Goal: Task Accomplishment & Management: Manage account settings

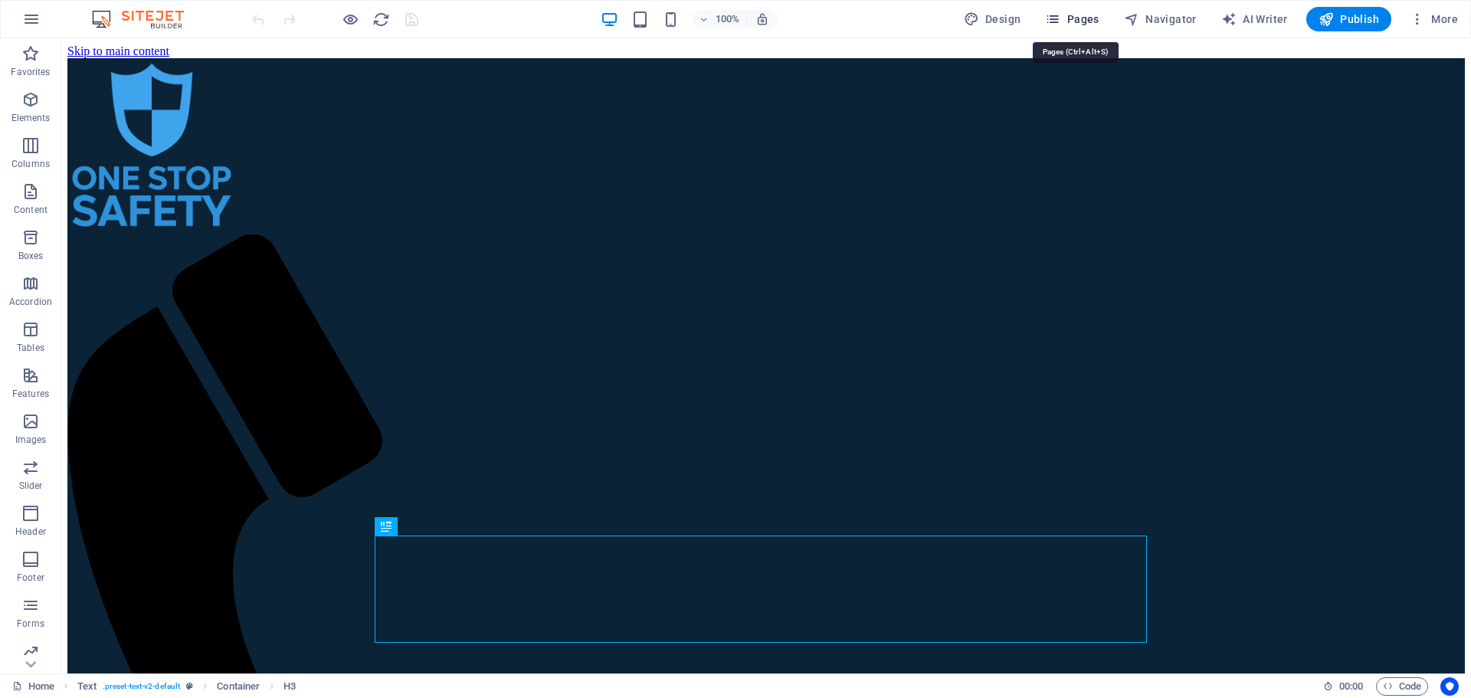
click at [1082, 18] on span "Pages" at bounding box center [1072, 18] width 54 height 15
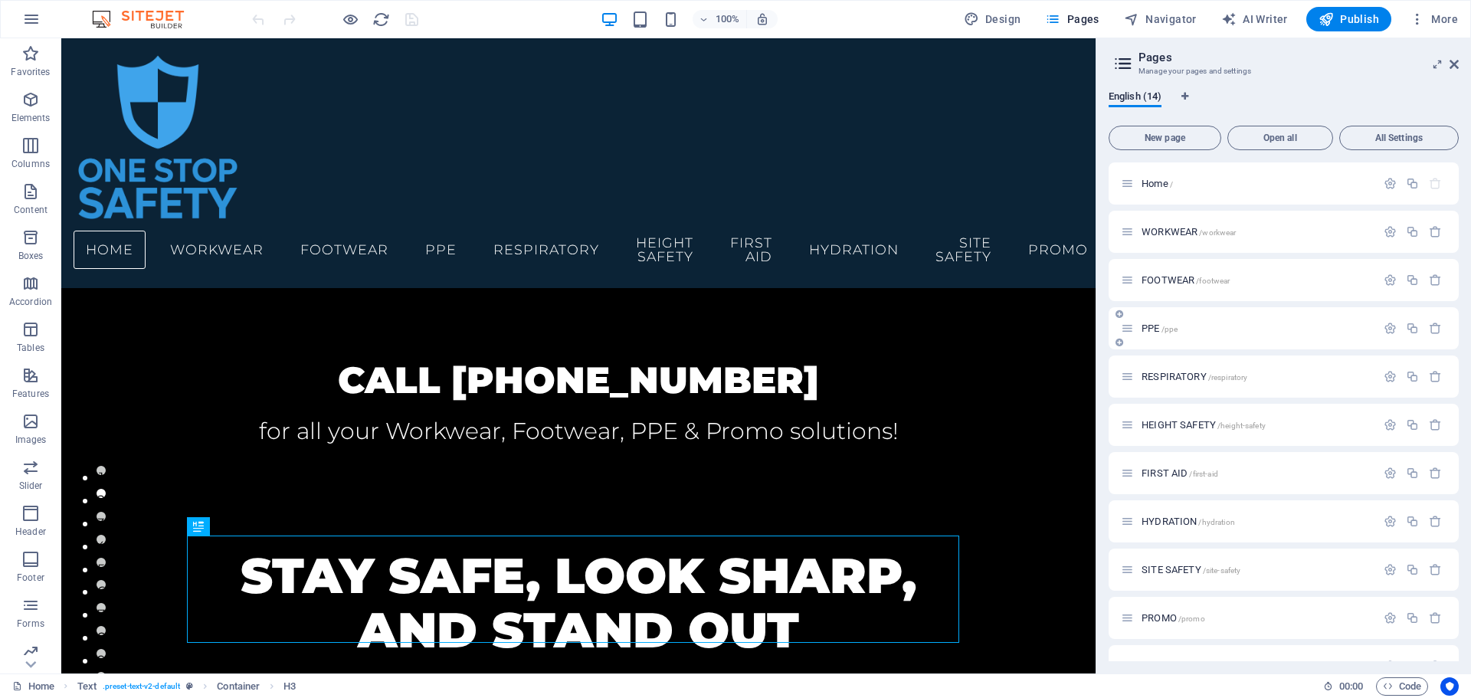
scroll to position [177, 0]
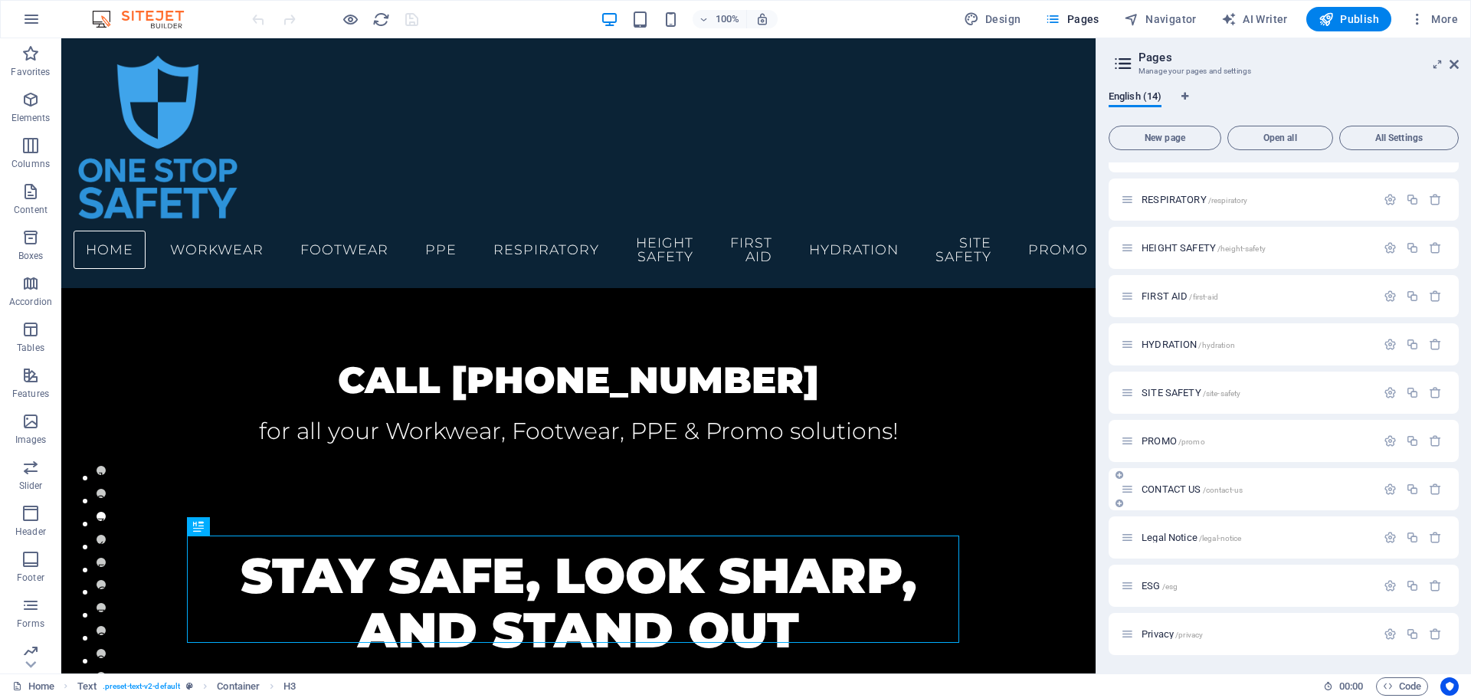
click at [1174, 484] on span "CONTACT US /contact-us" at bounding box center [1191, 488] width 101 height 11
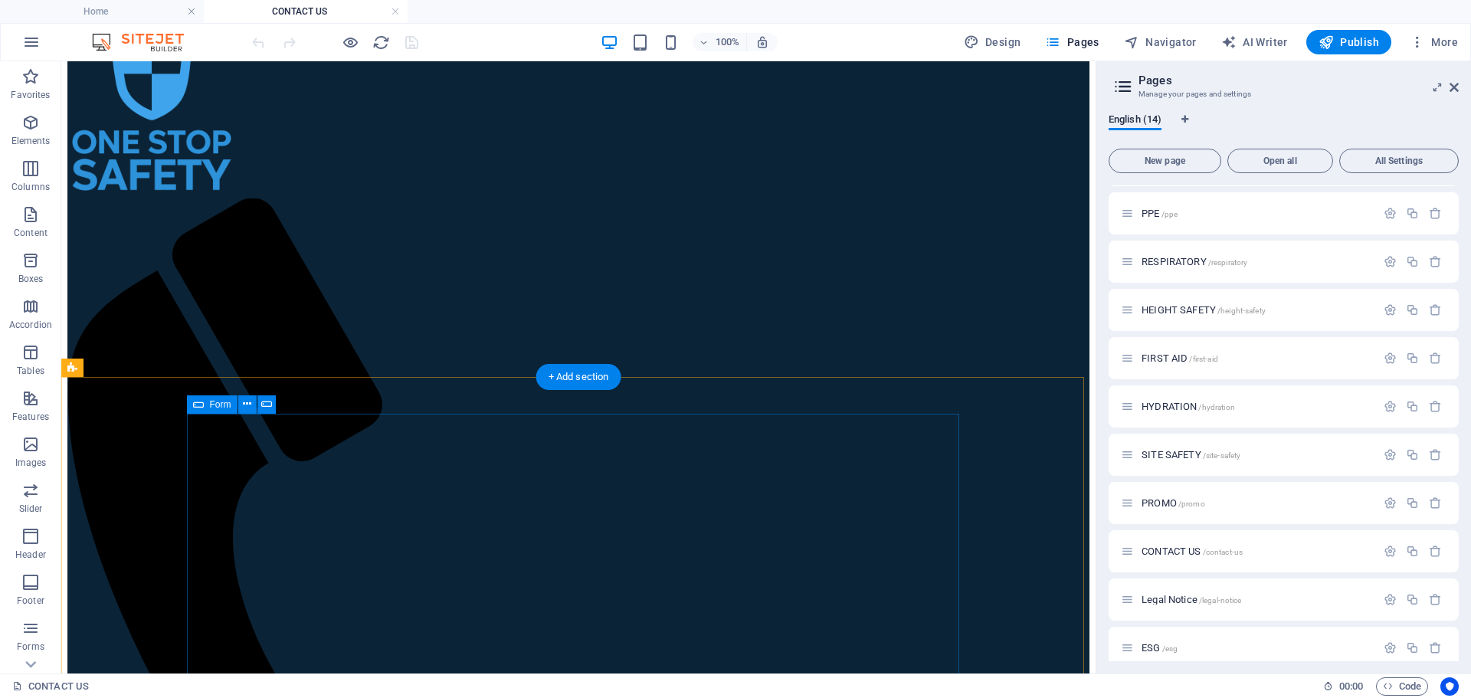
scroll to position [77, 0]
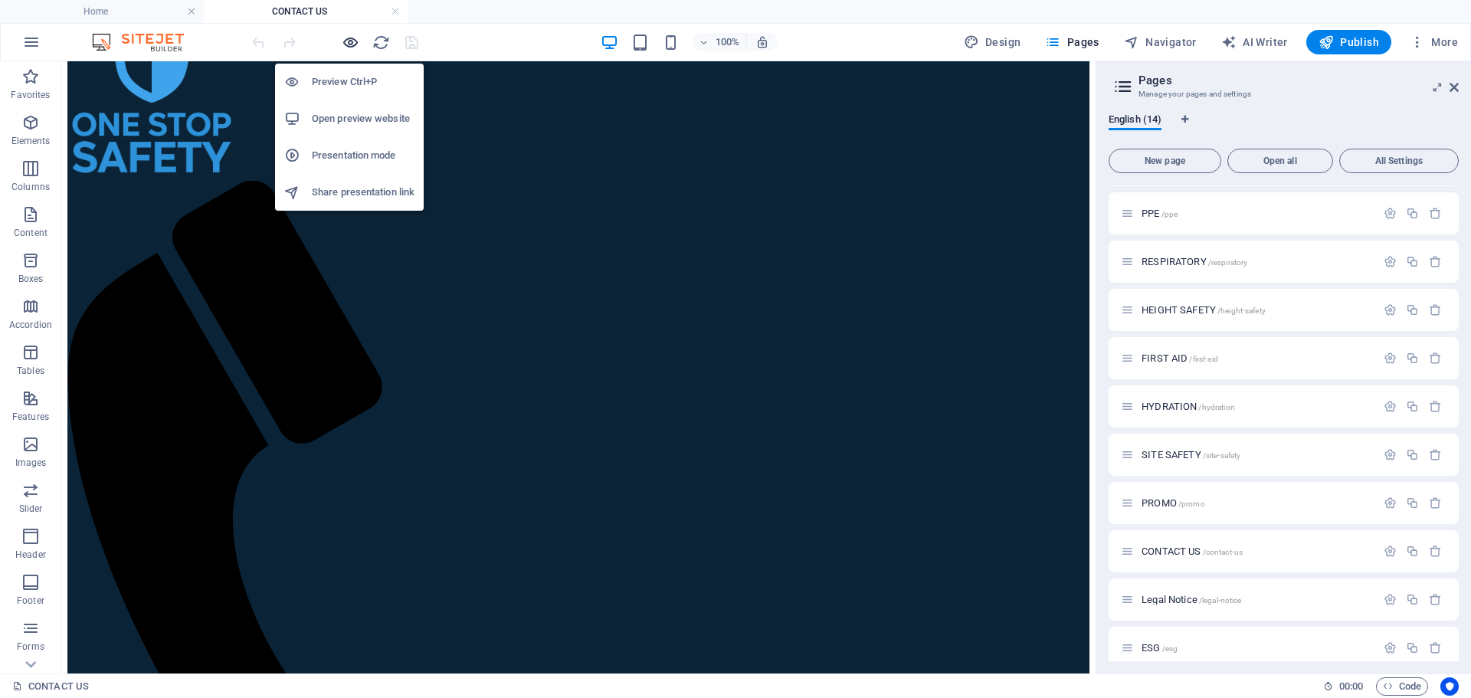
click at [348, 45] on icon "button" at bounding box center [351, 43] width 18 height 18
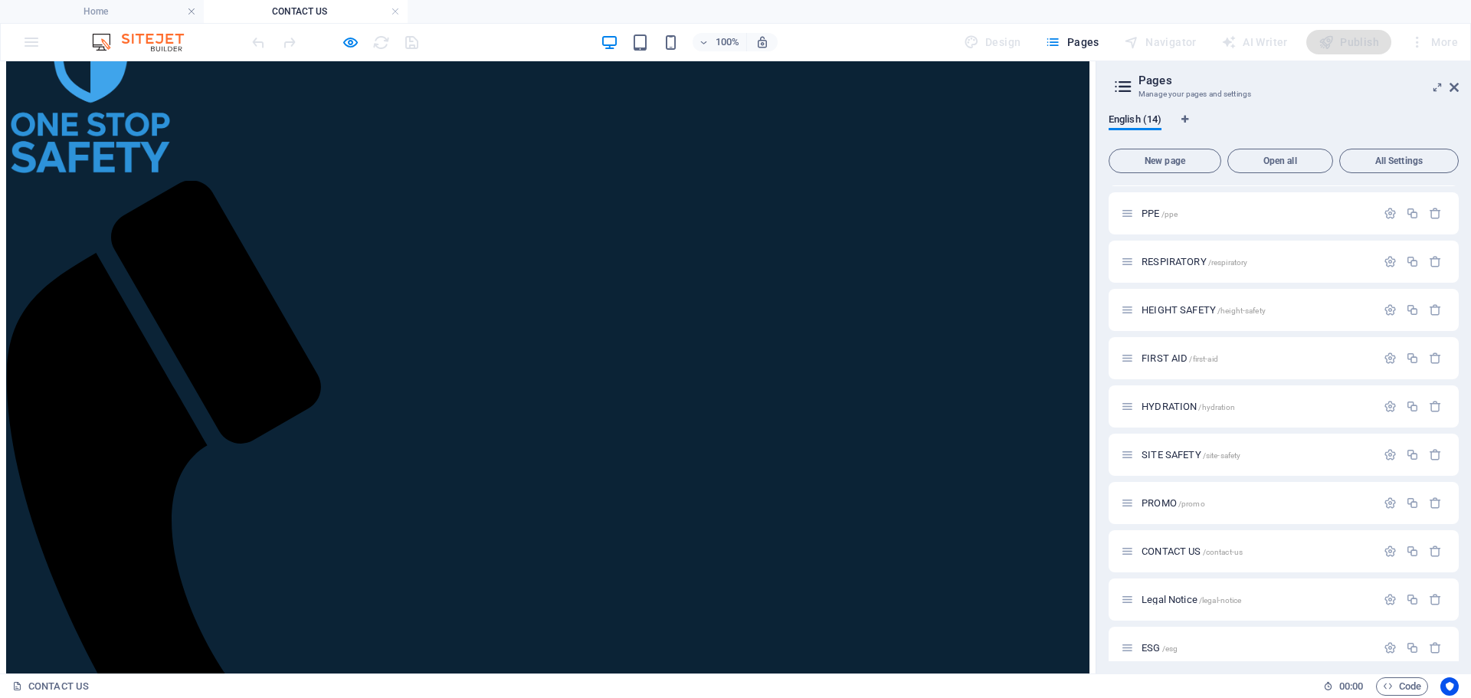
type input "Daisee"
type input "[PERSON_NAME]"
type input "0417040504"
type input "[PERSON_NAME][EMAIL_ADDRESS][DOMAIN_NAME]"
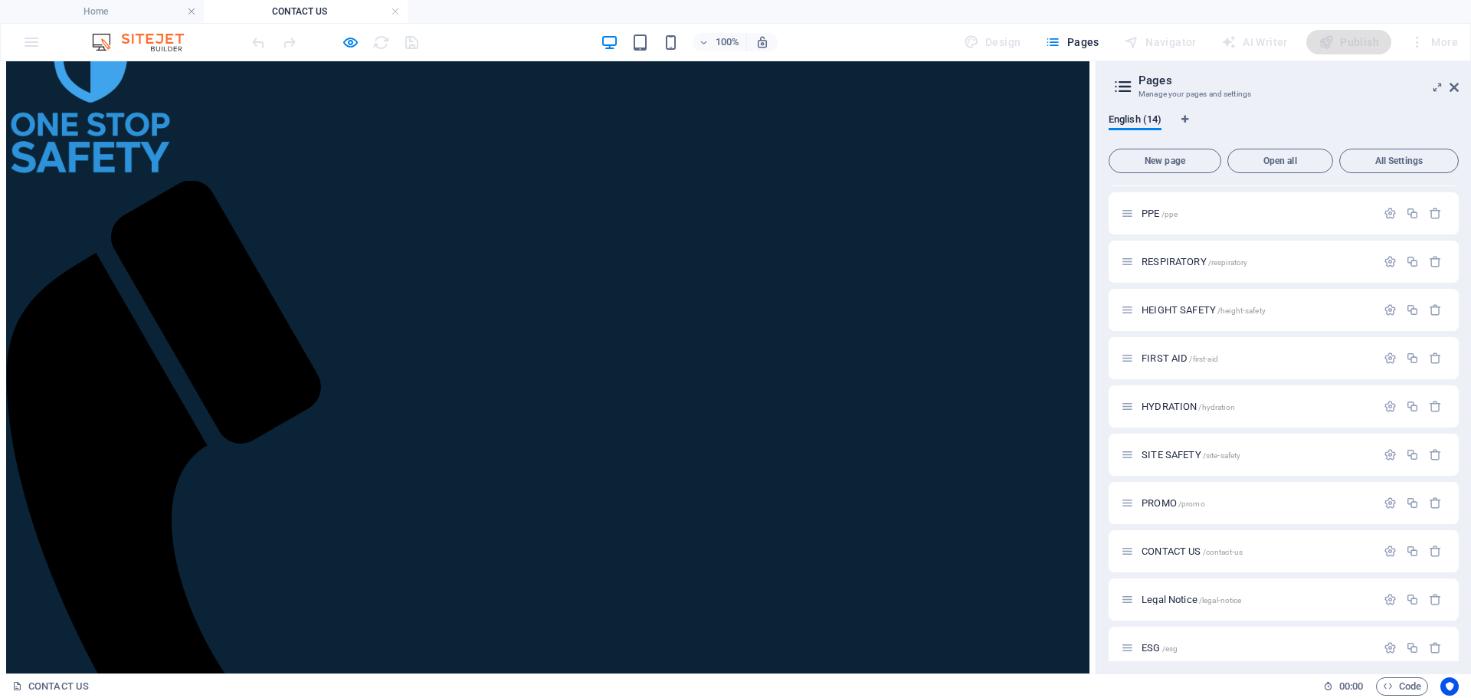
type textarea "test"
checkbox input "true"
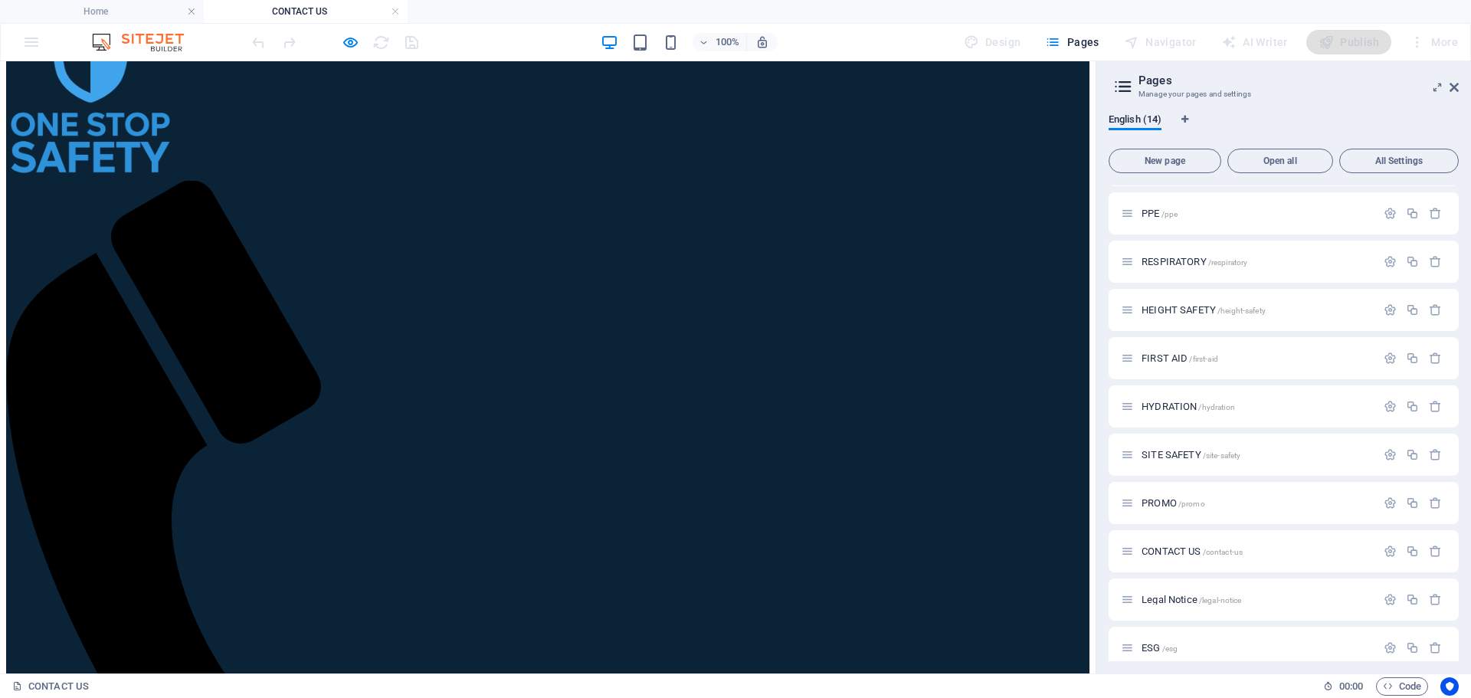
scroll to position [0, 2]
type input "9D85A3"
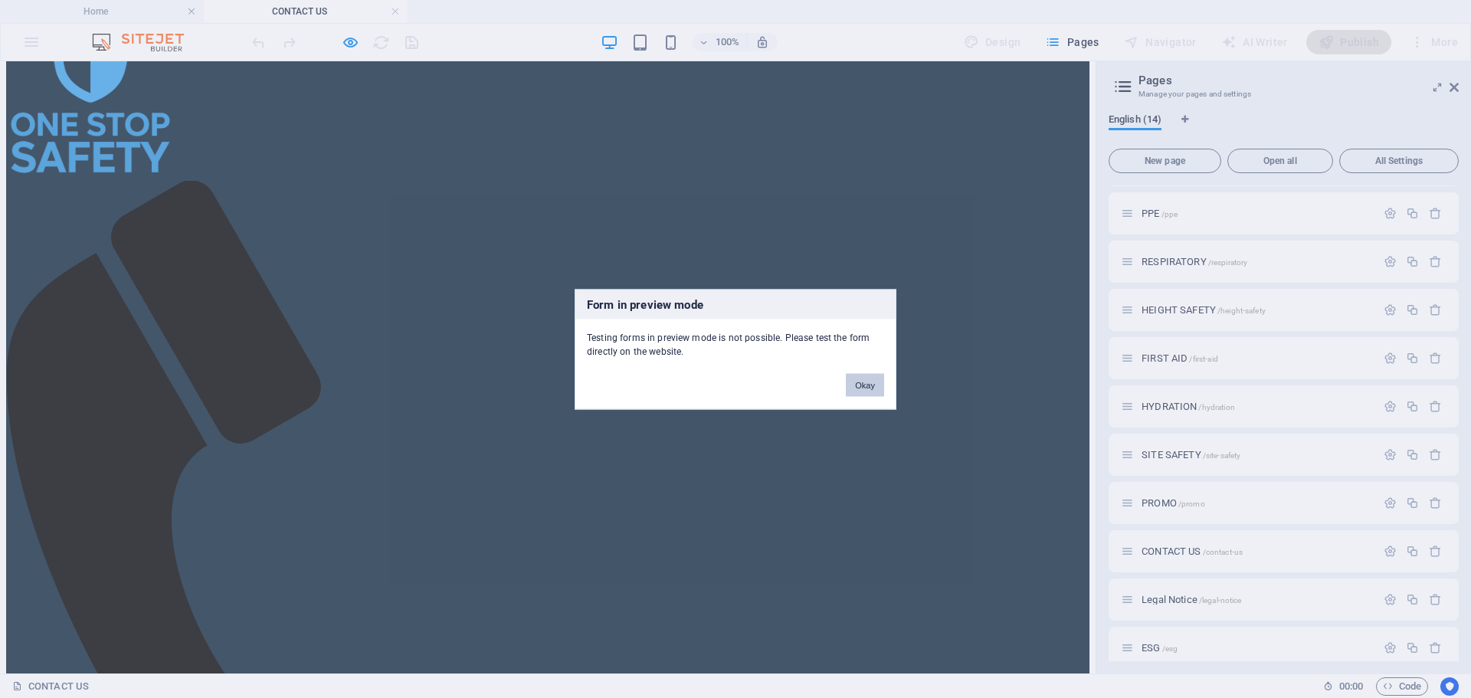
click at [869, 385] on button "Okay" at bounding box center [865, 384] width 38 height 23
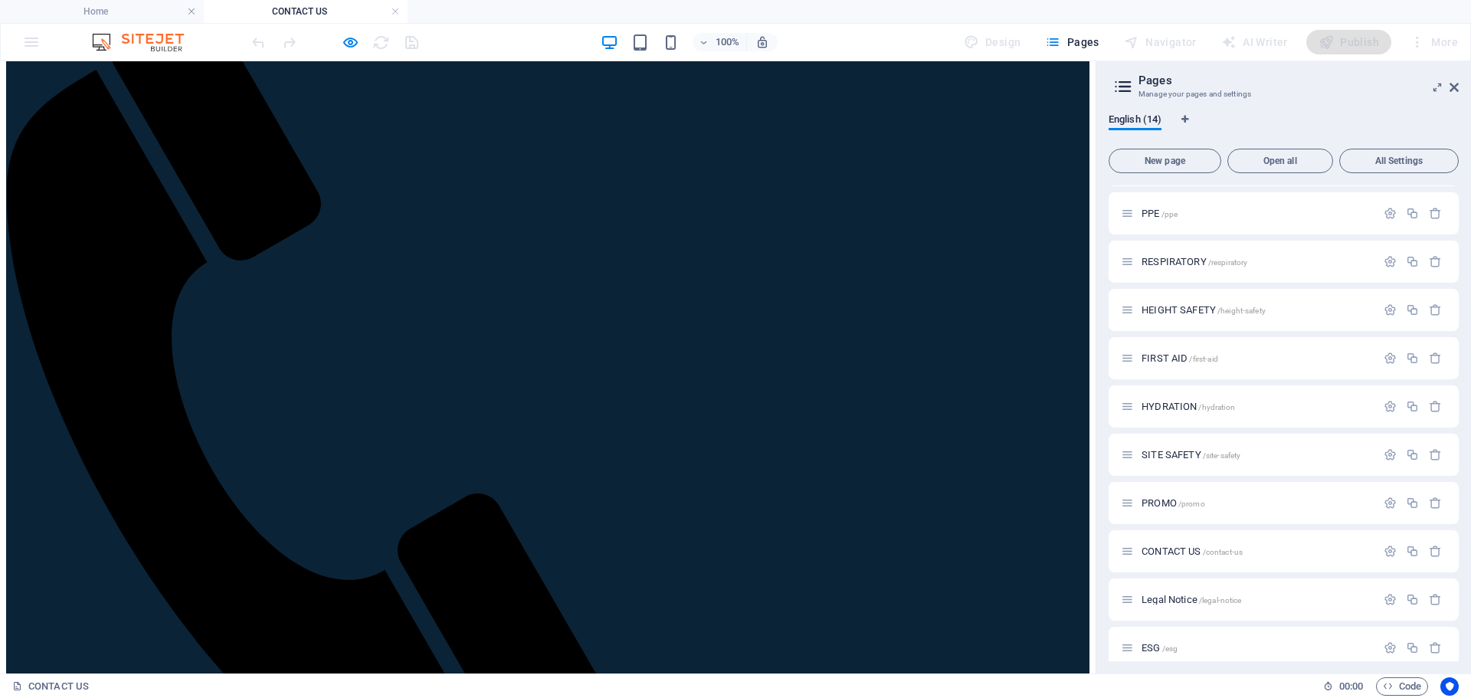
scroll to position [306, 0]
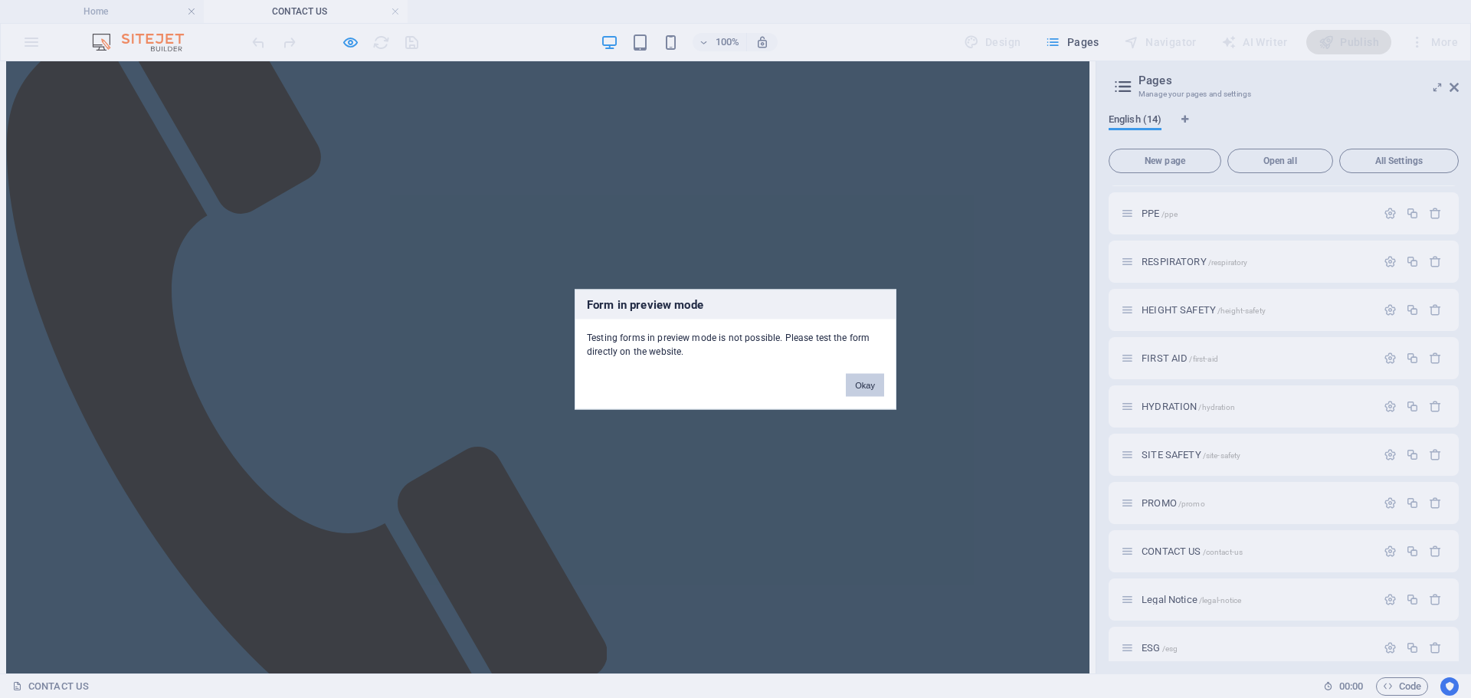
click at [866, 385] on button "Okay" at bounding box center [865, 384] width 38 height 23
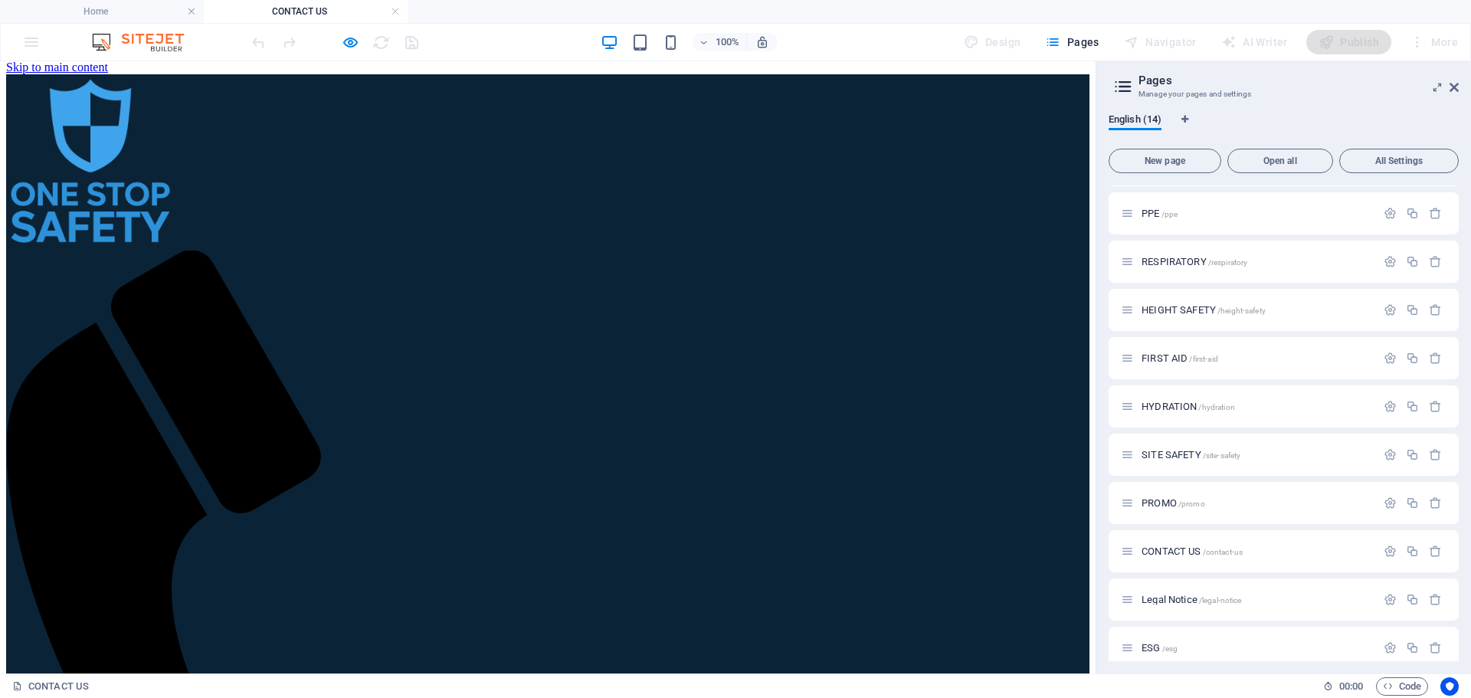
scroll to position [0, 0]
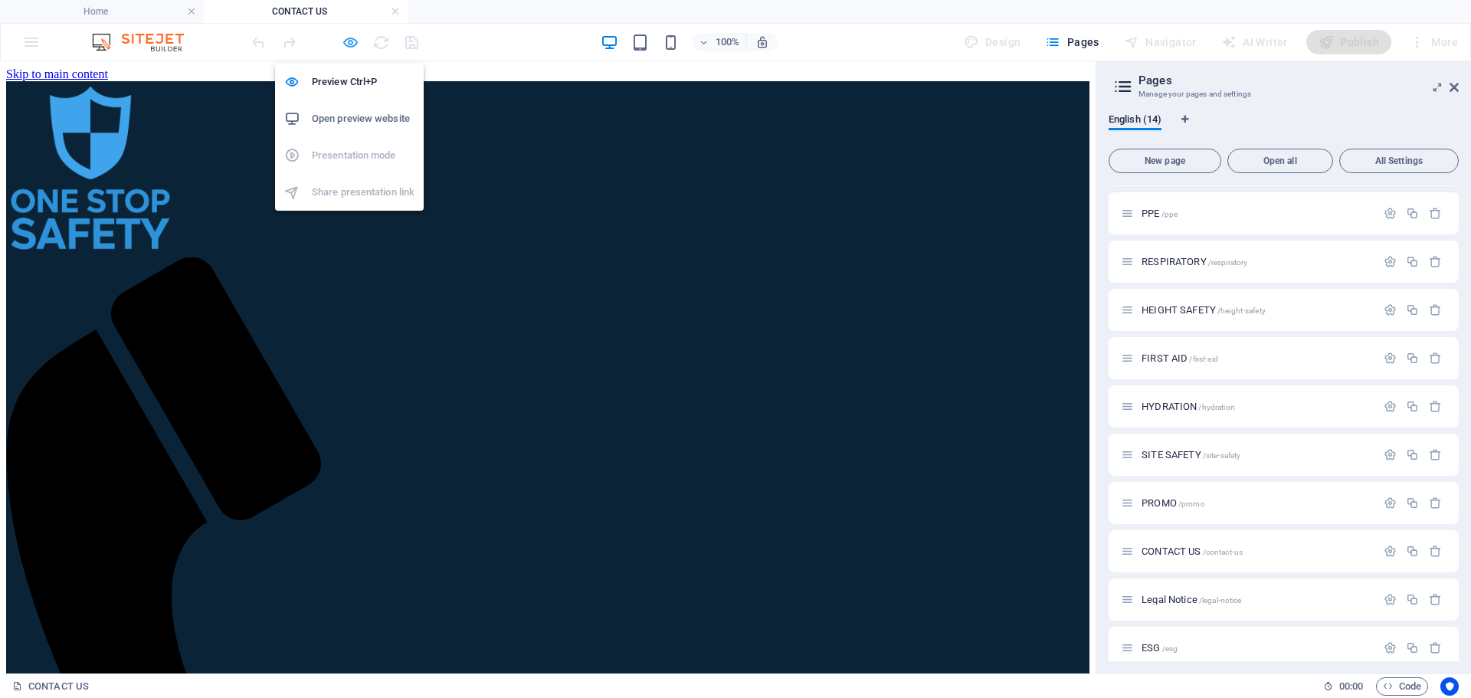
click at [357, 47] on icon "button" at bounding box center [351, 43] width 18 height 18
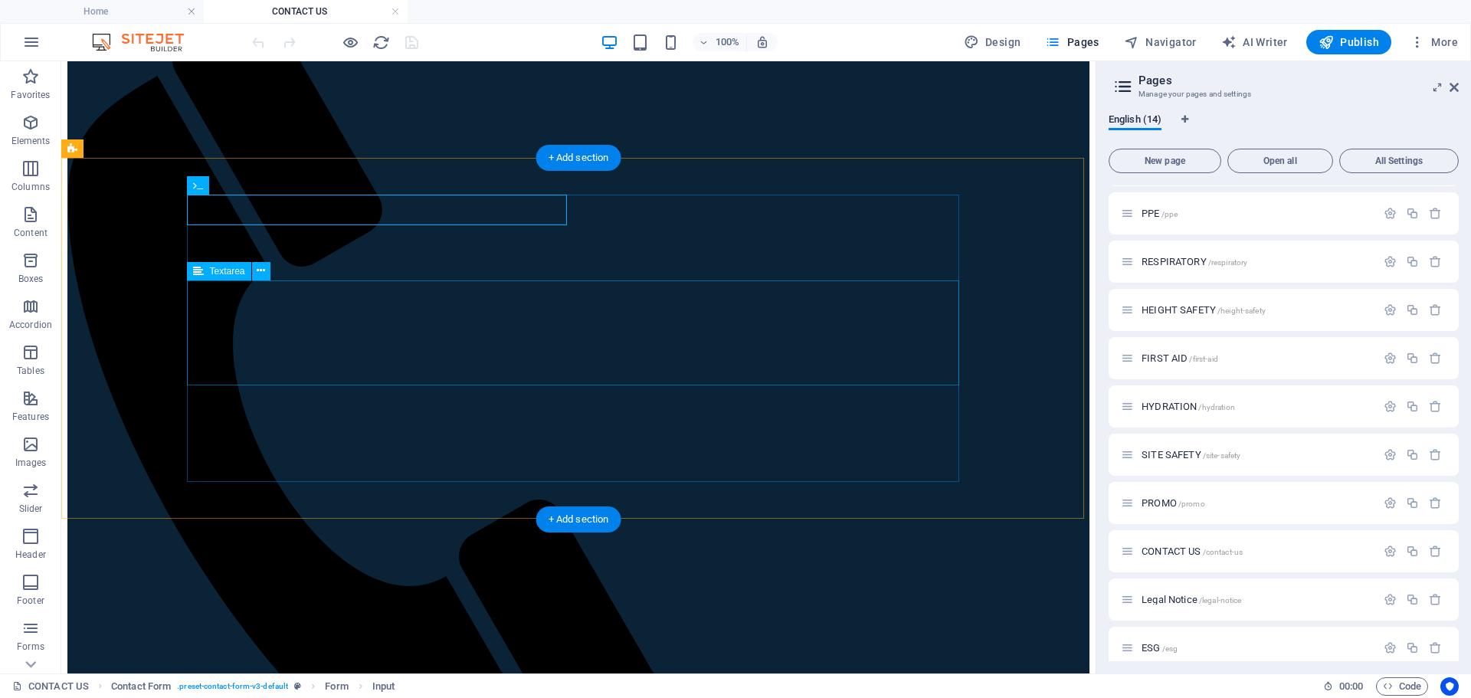
scroll to position [230, 0]
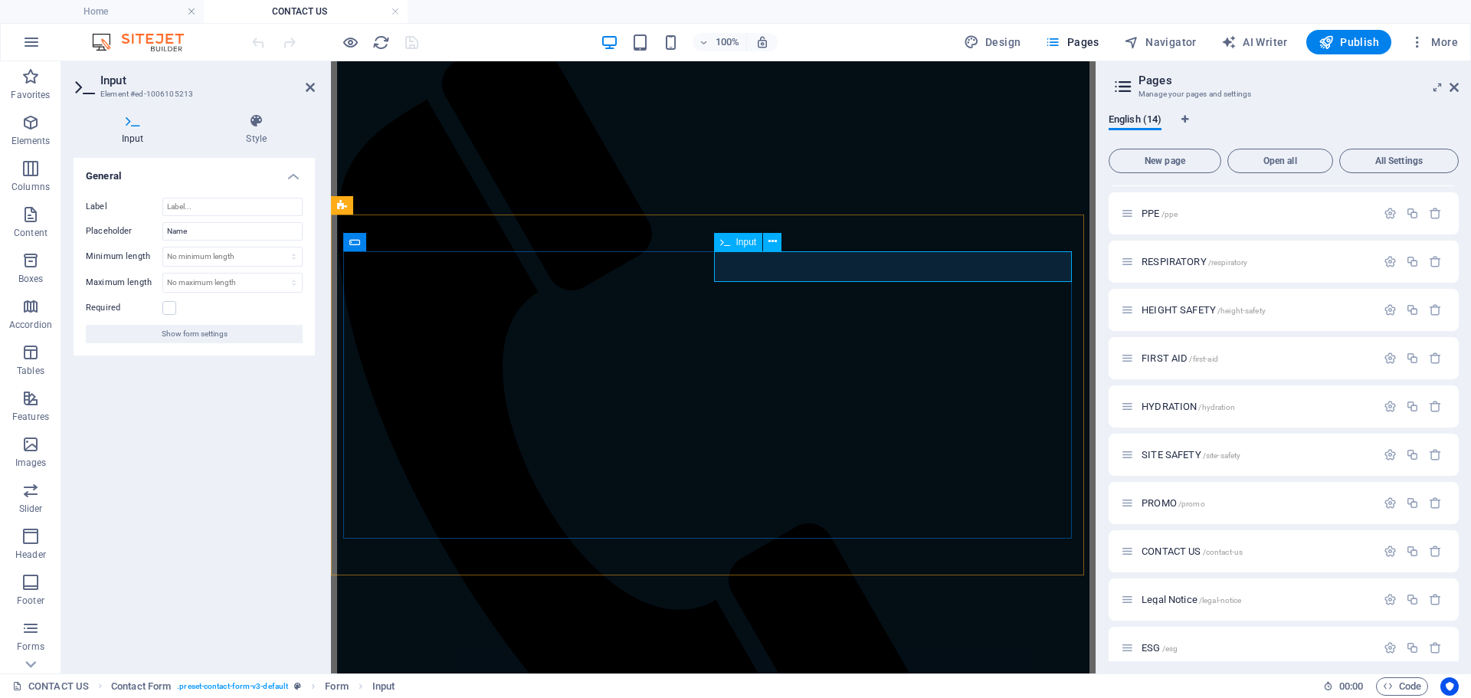
type input "K"
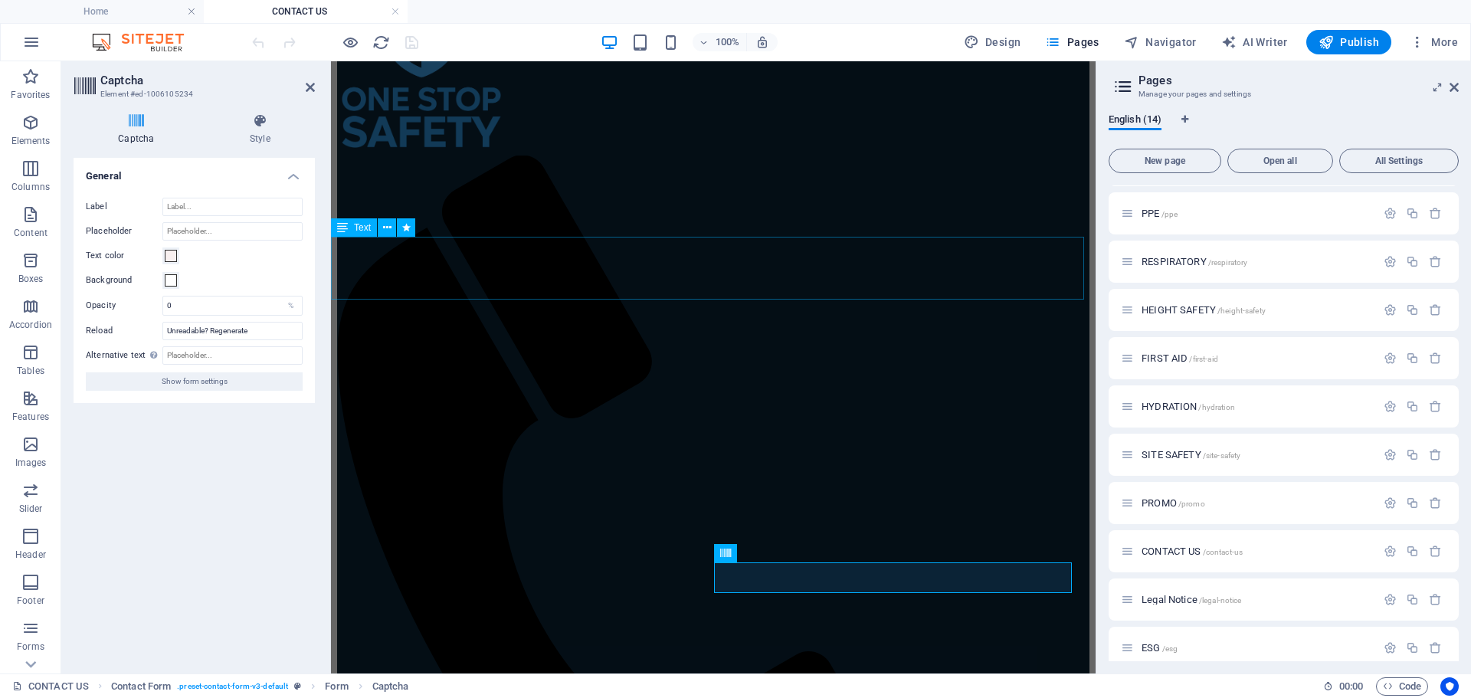
scroll to position [0, 0]
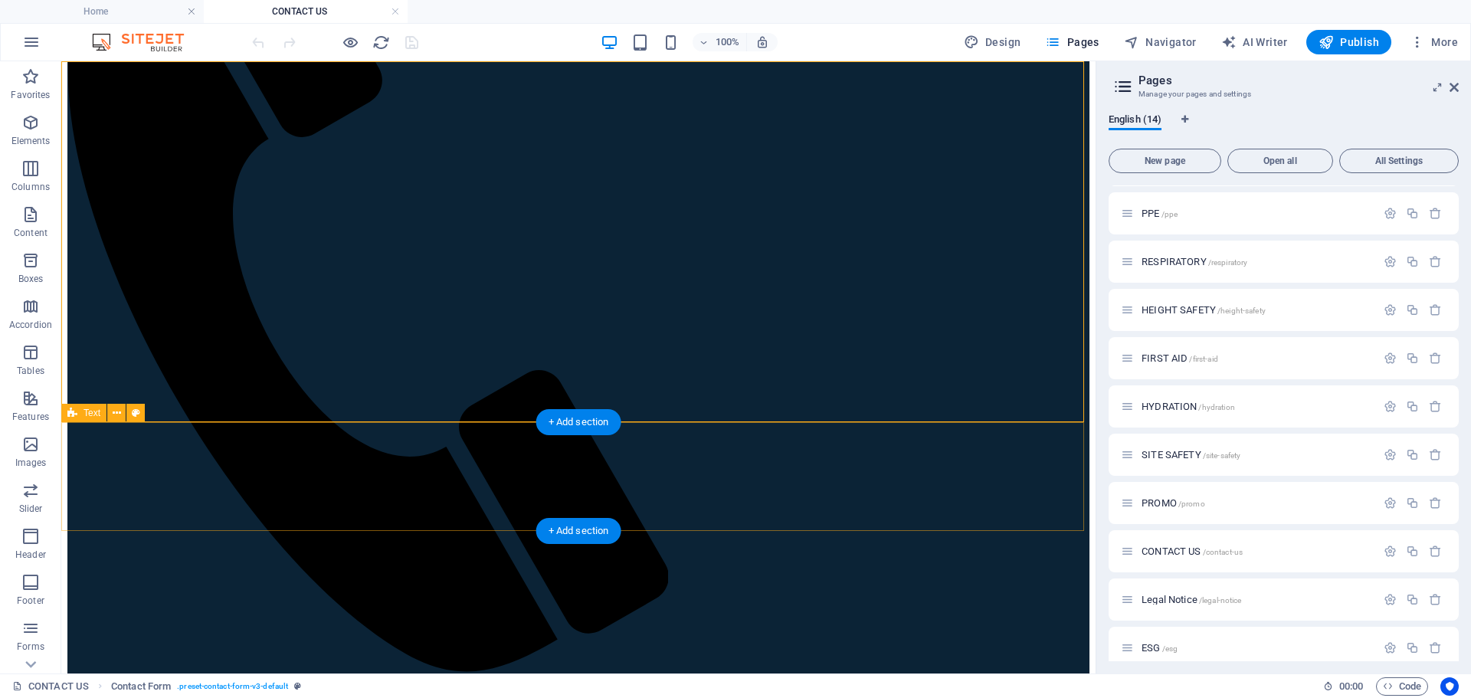
scroll to position [460, 0]
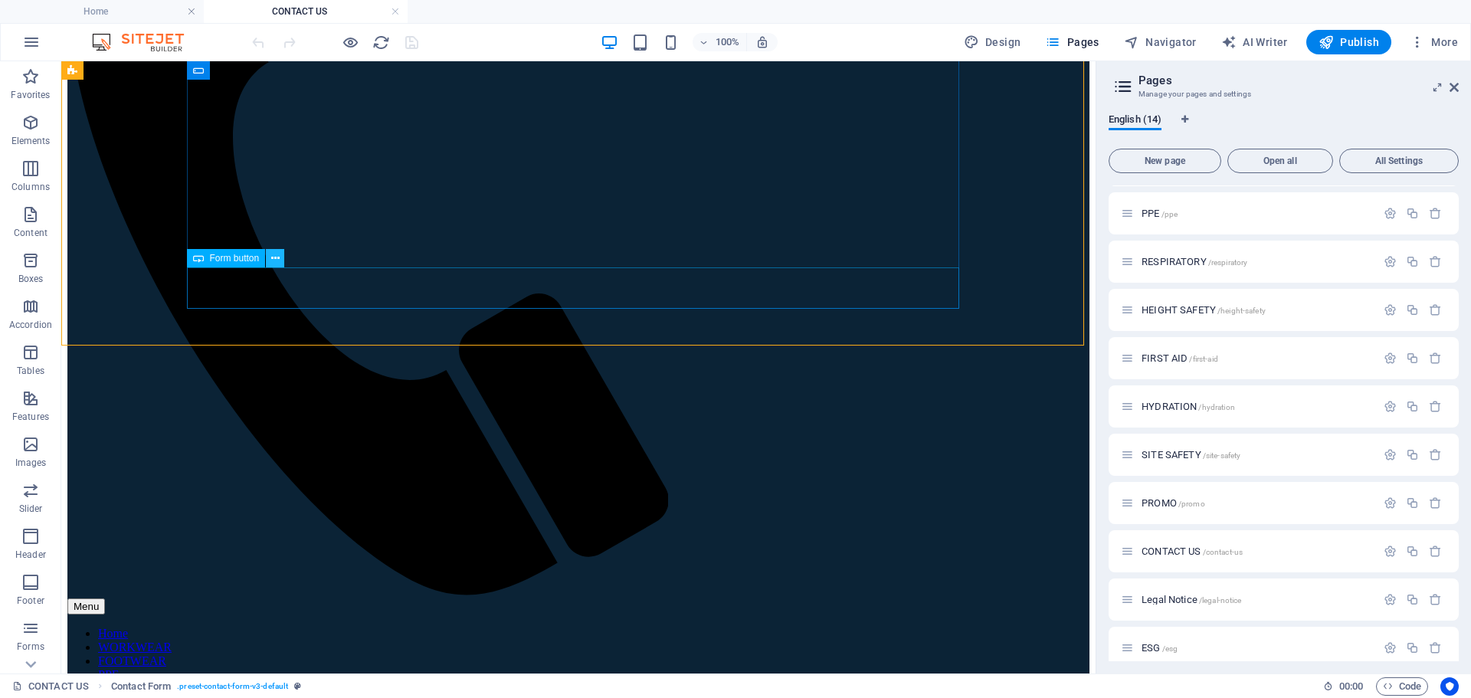
click at [271, 260] on icon at bounding box center [275, 259] width 8 height 16
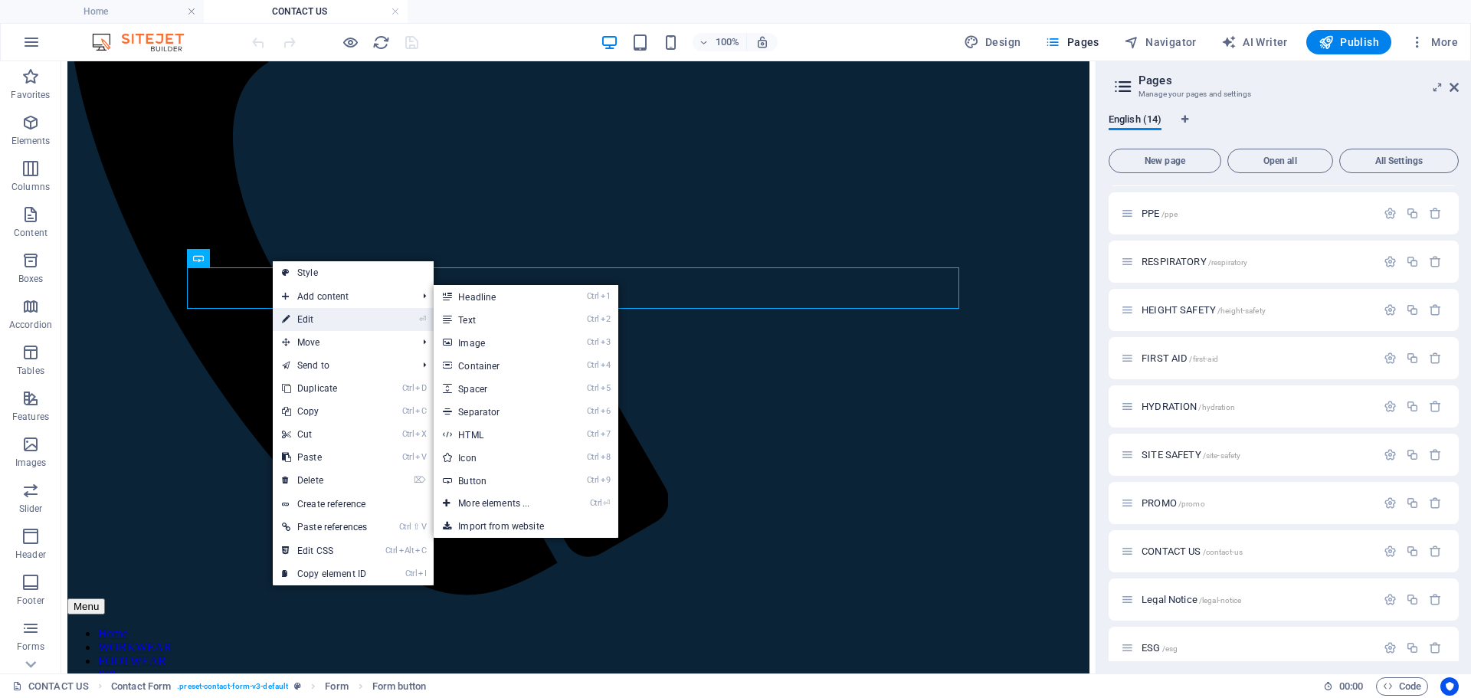
click at [307, 321] on link "⏎ Edit" at bounding box center [324, 319] width 103 height 23
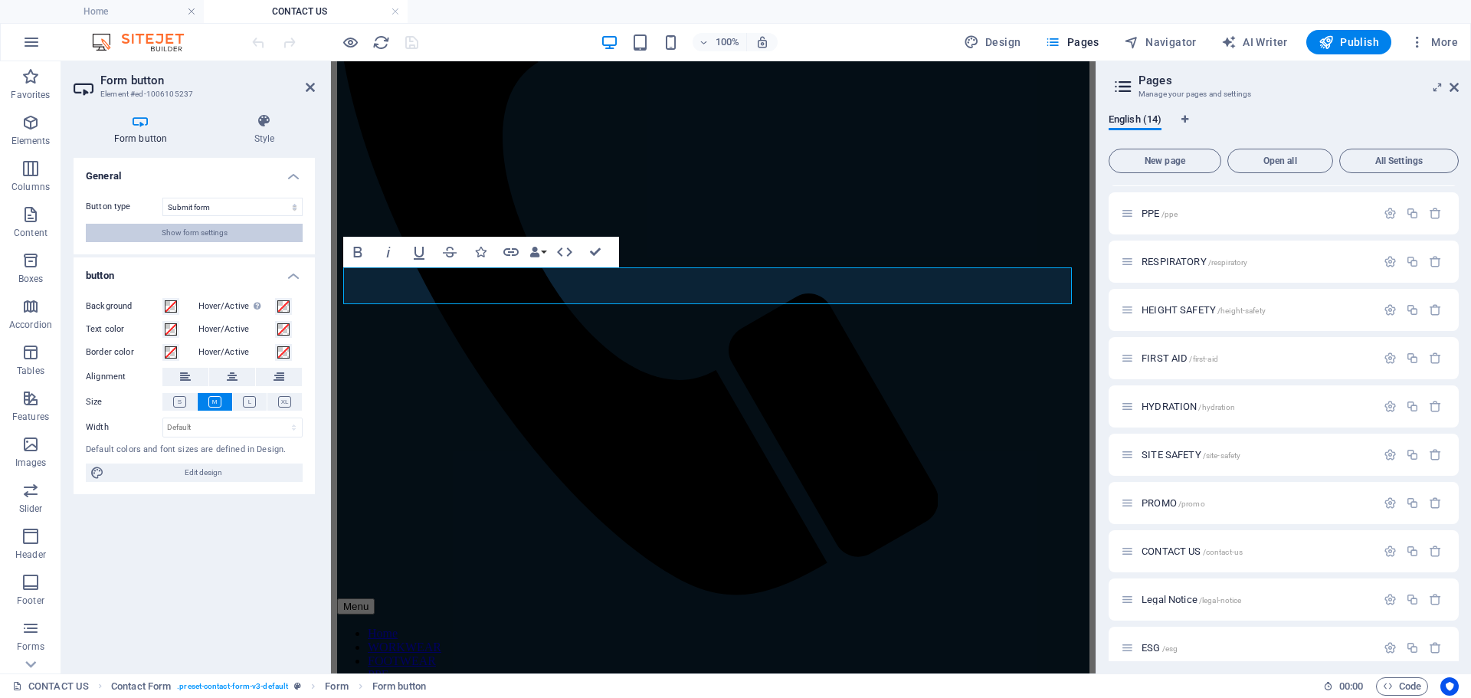
click at [186, 237] on span "Show form settings" at bounding box center [195, 233] width 66 height 18
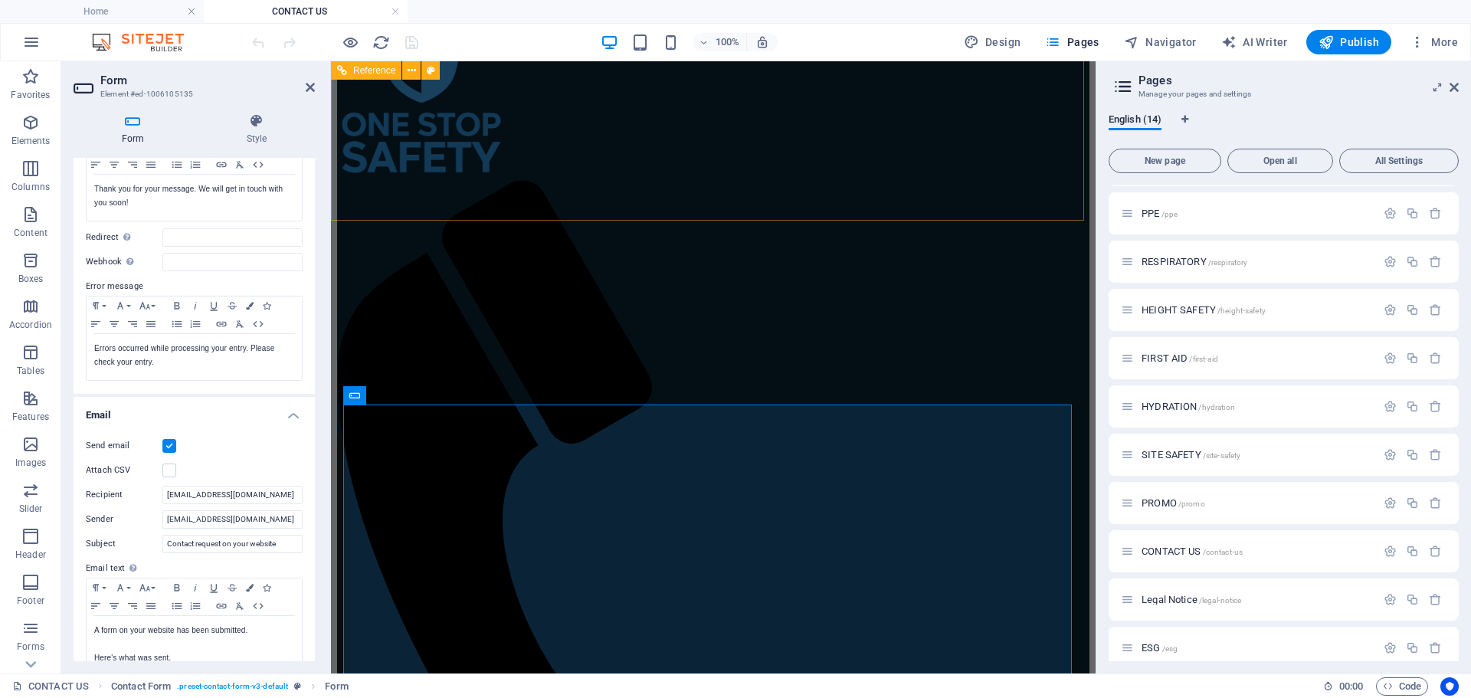
scroll to position [0, 0]
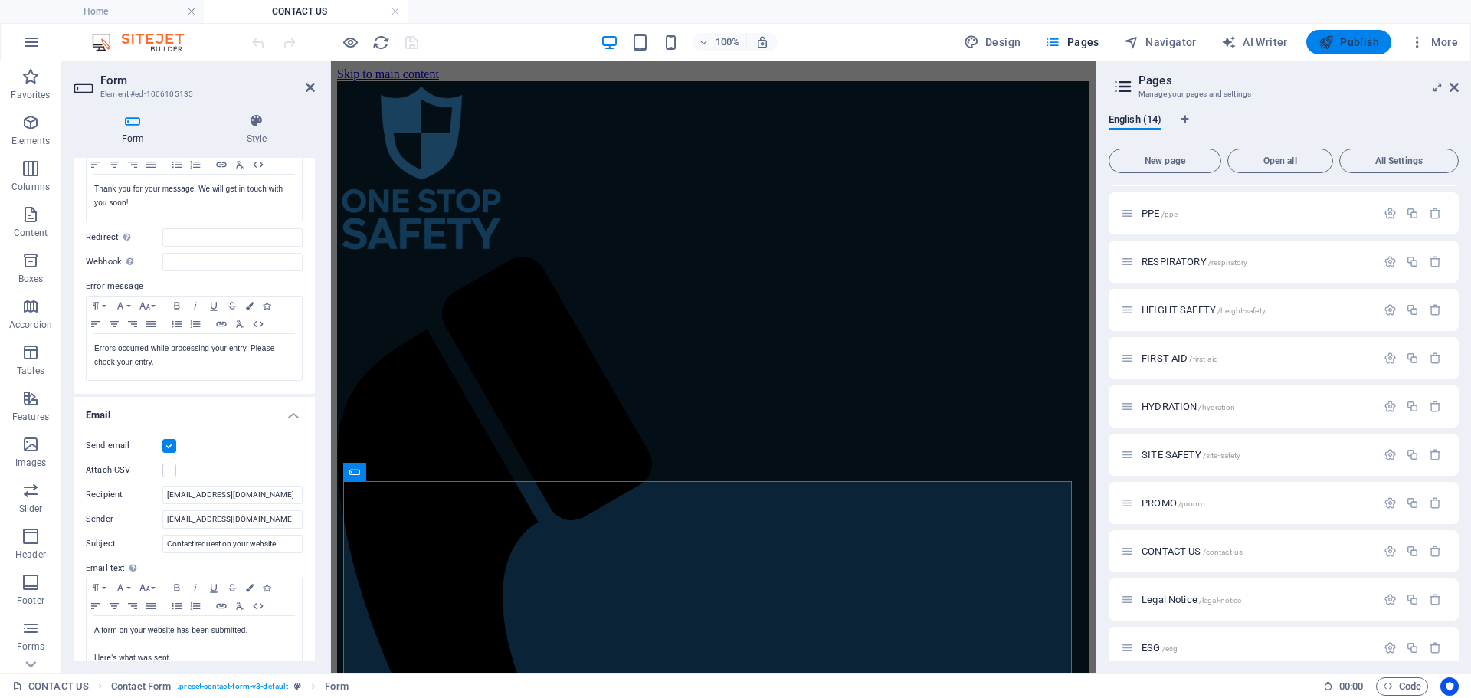
click at [1334, 41] on icon "button" at bounding box center [1325, 41] width 15 height 15
